Goal: Check status: Check status

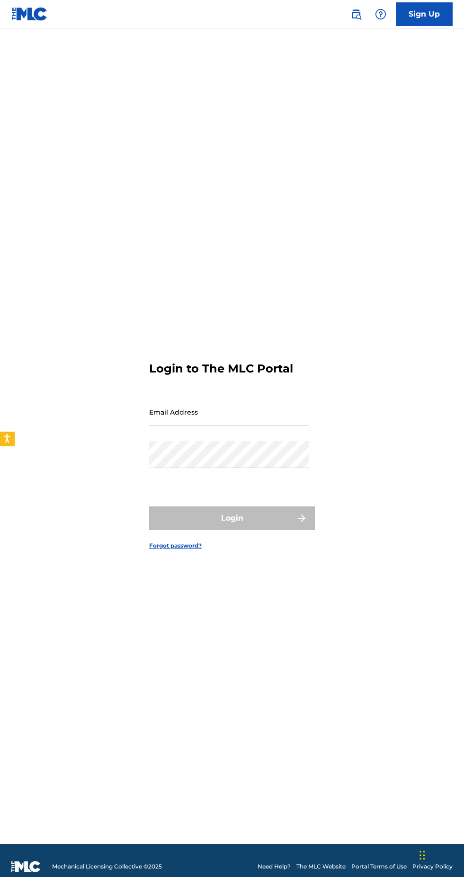
click at [253, 426] on input "Email Address" at bounding box center [229, 412] width 160 height 27
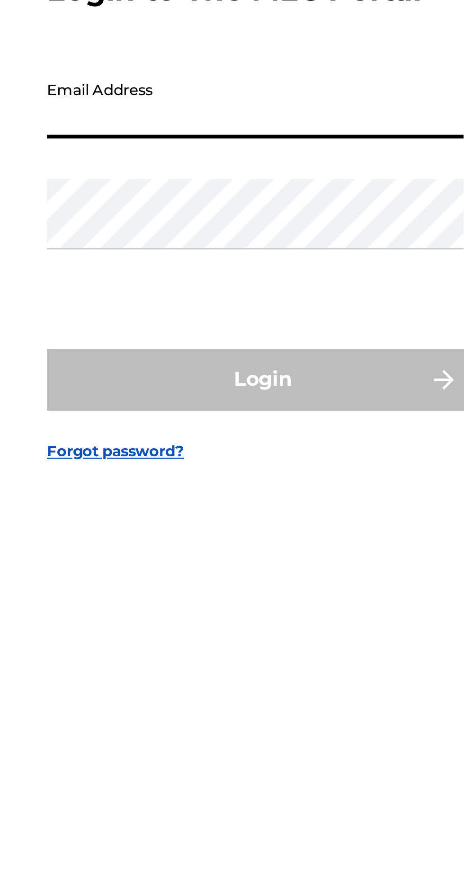
click at [161, 426] on input "Email Address" at bounding box center [229, 412] width 160 height 27
type input "[PERSON_NAME][EMAIL_ADDRESS][DOMAIN_NAME]"
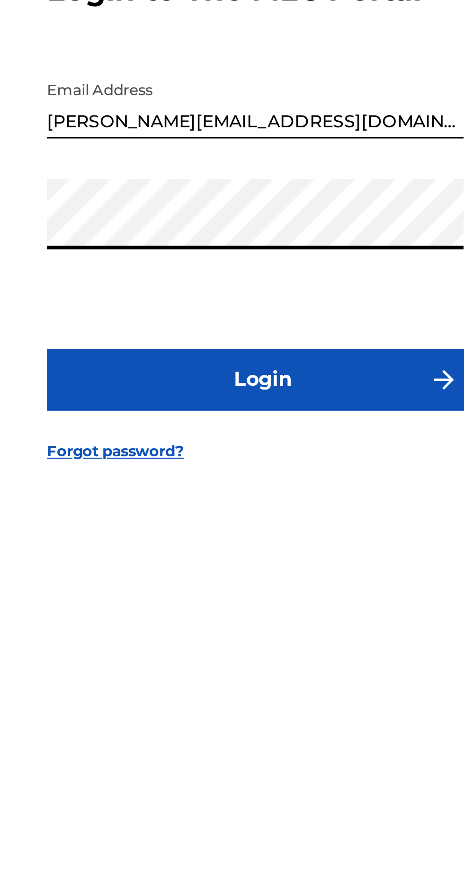
click at [250, 530] on button "Login" at bounding box center [232, 519] width 166 height 24
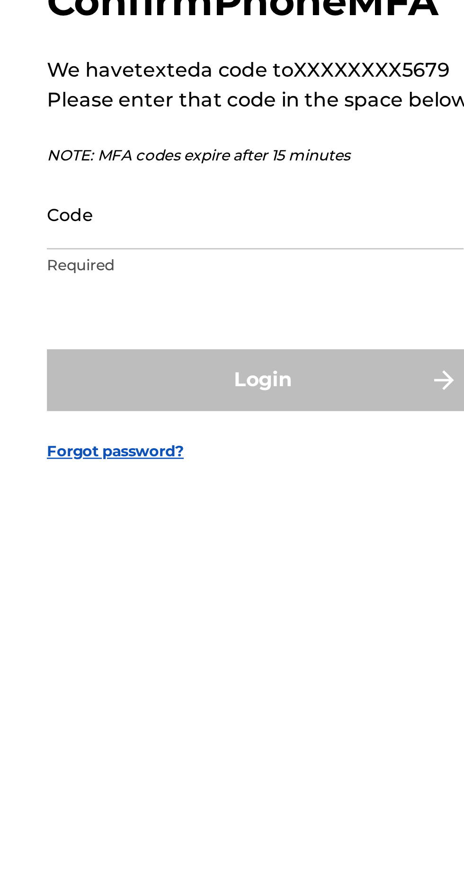
click at [161, 467] on input "Code" at bounding box center [229, 453] width 160 height 27
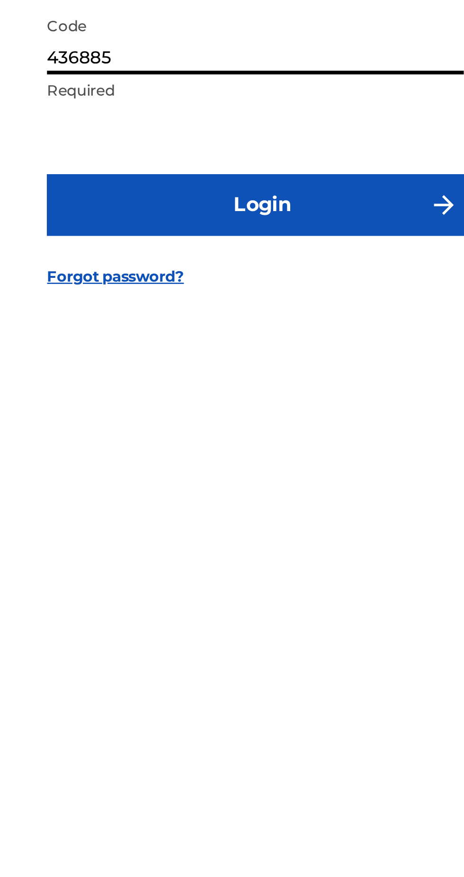
type input "436885"
click at [220, 529] on button "Login" at bounding box center [232, 518] width 166 height 24
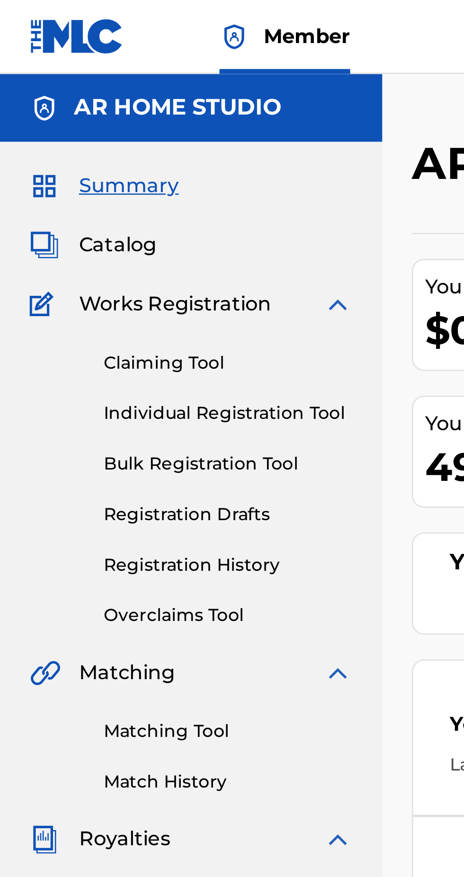
click at [47, 219] on link "Registration History" at bounding box center [88, 217] width 96 height 10
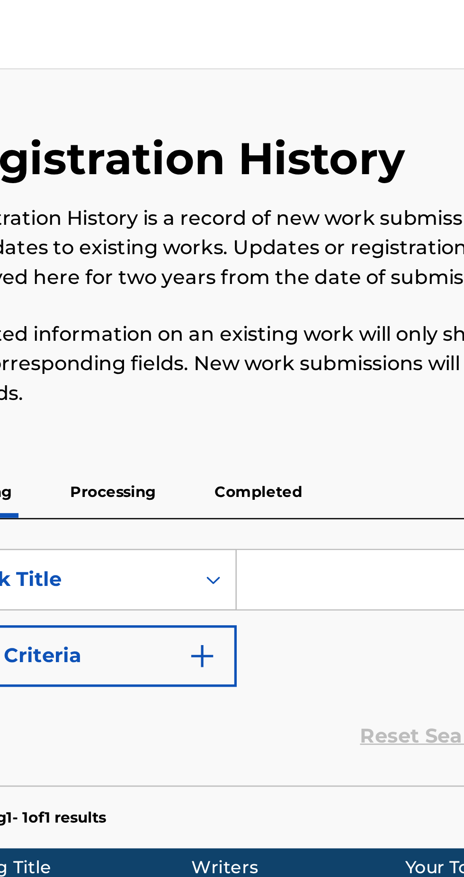
click at [273, 197] on p "Completed" at bounding box center [280, 191] width 39 height 20
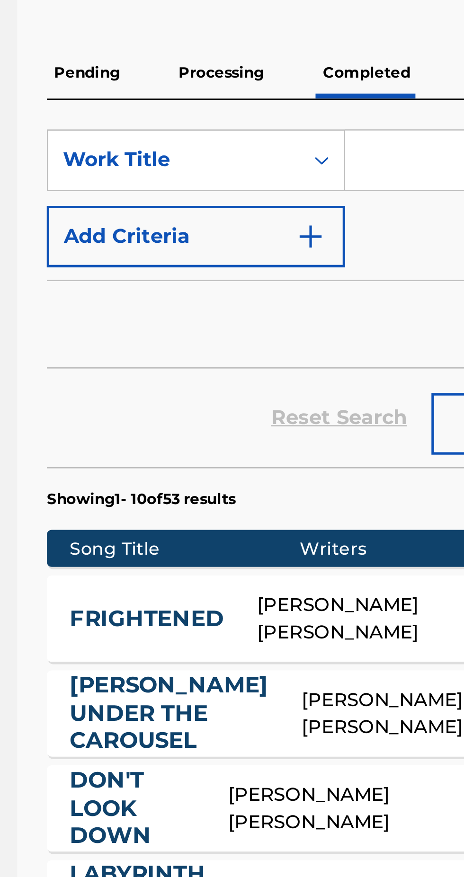
click at [173, 190] on p "Pending" at bounding box center [173, 191] width 31 height 20
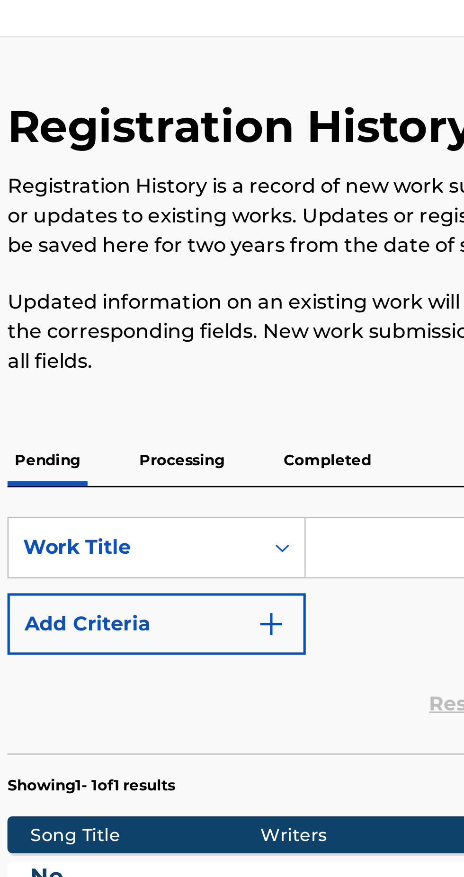
click at [283, 187] on p "Completed" at bounding box center [280, 191] width 39 height 20
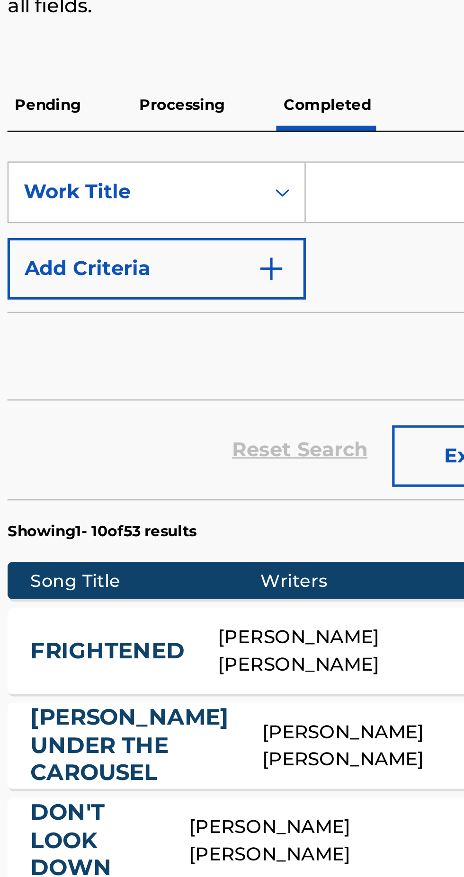
click at [173, 194] on p "Pending" at bounding box center [173, 191] width 31 height 20
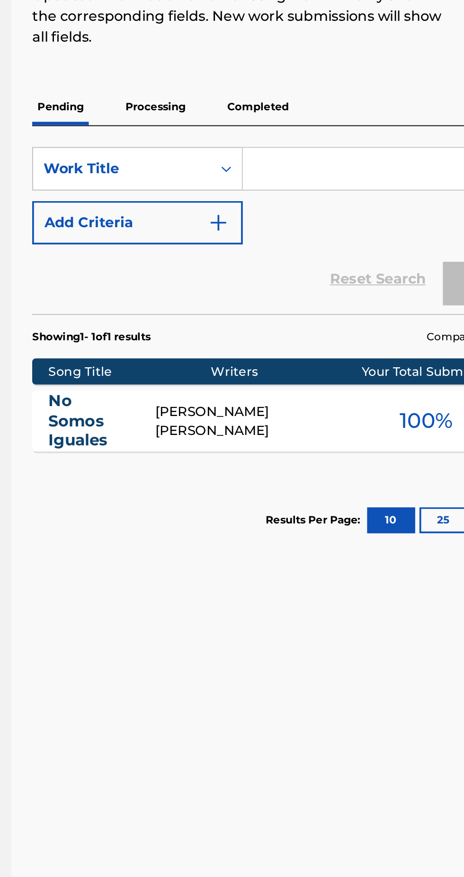
click at [230, 192] on p "Processing" at bounding box center [225, 191] width 38 height 20
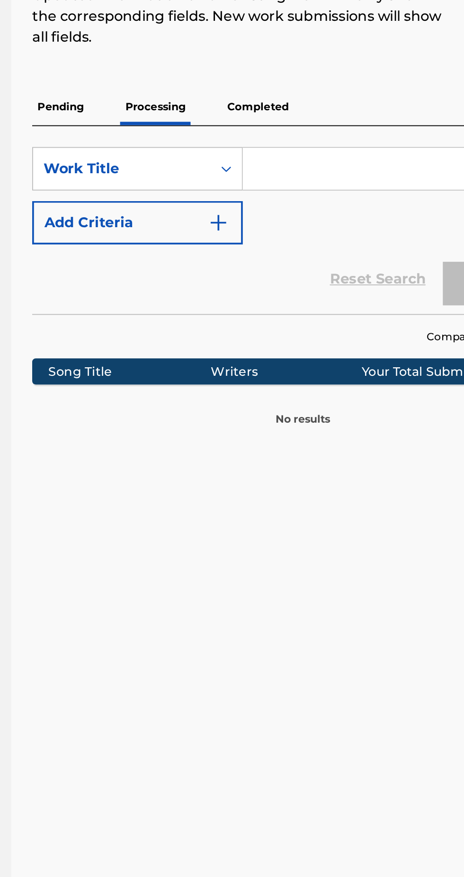
click at [181, 191] on p "Pending" at bounding box center [173, 191] width 31 height 20
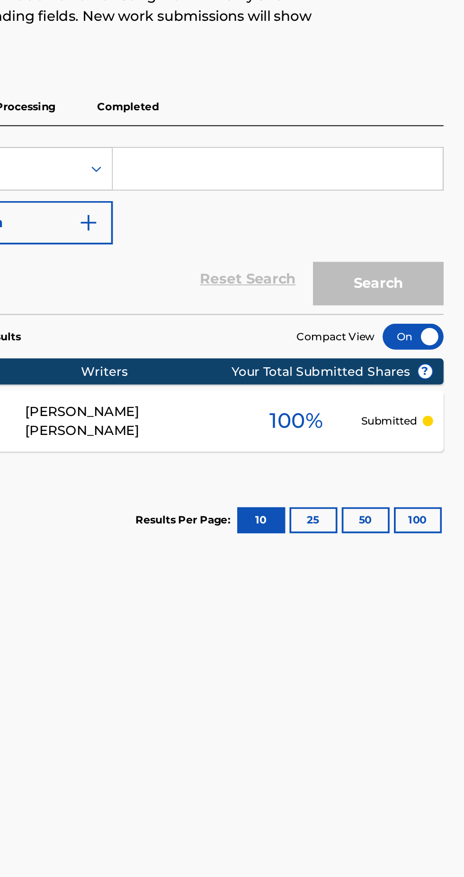
click at [366, 358] on span "100 %" at bounding box center [372, 361] width 29 height 17
